Goal: Task Accomplishment & Management: Manage account settings

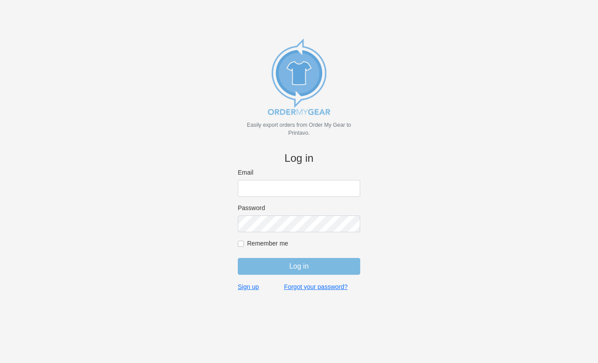
click at [272, 184] on input "Email" at bounding box center [299, 188] width 122 height 17
click at [260, 182] on input "Email" at bounding box center [299, 188] width 122 height 17
click at [197, 180] on body "Easily export orders from Order My Gear to Printavo. Log in Email Password Reme…" at bounding box center [299, 196] width 568 height 363
click at [263, 183] on input "Email" at bounding box center [299, 188] width 122 height 17
type input "[PERSON_NAME][EMAIL_ADDRESS][DOMAIN_NAME]"
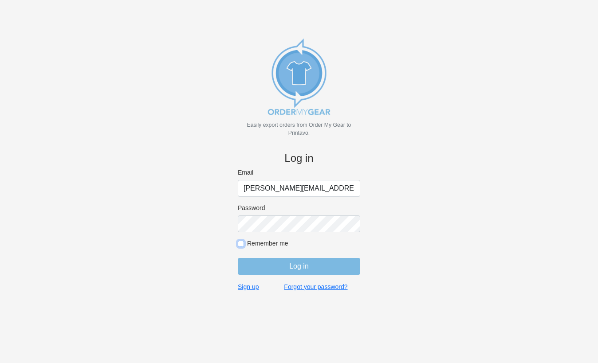
click at [243, 241] on input "Remember me" at bounding box center [241, 244] width 6 height 6
checkbox input "true"
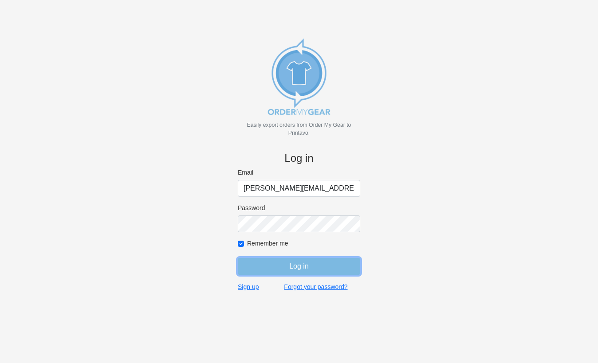
click at [297, 265] on input "Log in" at bounding box center [299, 266] width 122 height 17
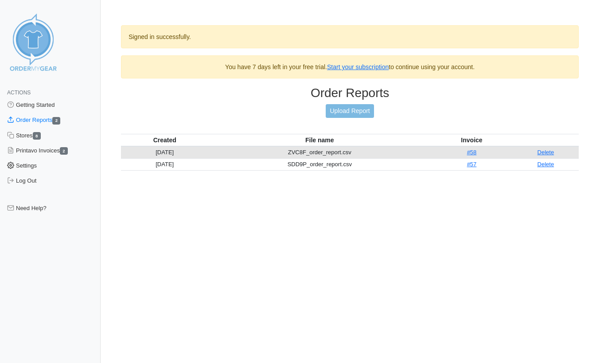
click at [35, 166] on link "Settings" at bounding box center [50, 165] width 101 height 15
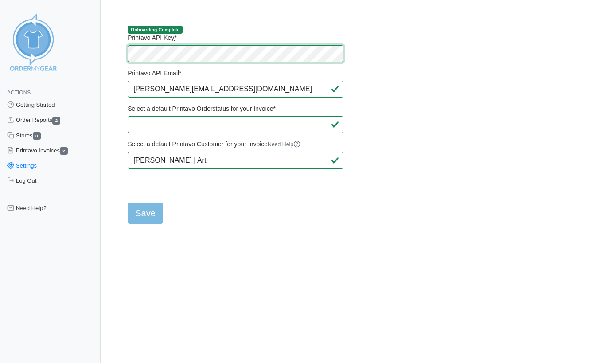
click at [89, 52] on div "Actions Getting Started Order Reports 2 Stores 8 Printavo Invoices 2 Settings L…" at bounding box center [302, 119] width 575 height 209
click at [254, 24] on main "Onboarding Complete Printavo API Key * Printavo API Email * [PERSON_NAME][EMAIL…" at bounding box center [349, 119] width 479 height 209
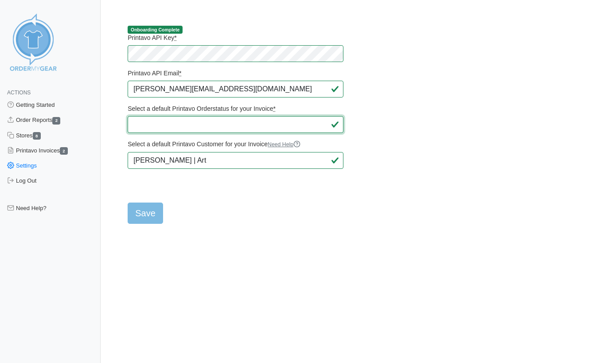
click at [215, 127] on select "Select a default Printavo Orderstatus for your Invoice *" at bounding box center [235, 124] width 215 height 17
click at [210, 126] on select "Select a default Printavo Orderstatus for your Invoice *" at bounding box center [235, 124] width 215 height 17
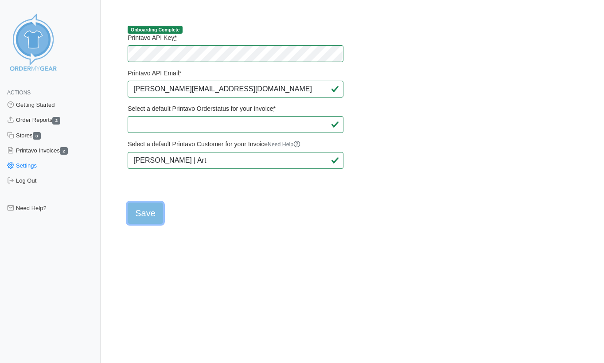
click at [149, 215] on input "Save" at bounding box center [145, 213] width 35 height 21
type input "Saving..."
click at [228, 205] on form "Printavo API Key * Printavo API Email * [PERSON_NAME][EMAIL_ADDRESS][DOMAIN_NAM…" at bounding box center [235, 129] width 215 height 190
click at [228, 206] on form "Printavo API Key * Printavo API Email * [PERSON_NAME][EMAIL_ADDRESS][DOMAIN_NAM…" at bounding box center [235, 129] width 215 height 190
